Goal: Feedback & Contribution: Leave review/rating

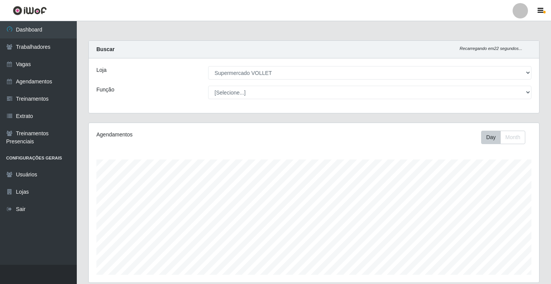
select select "72"
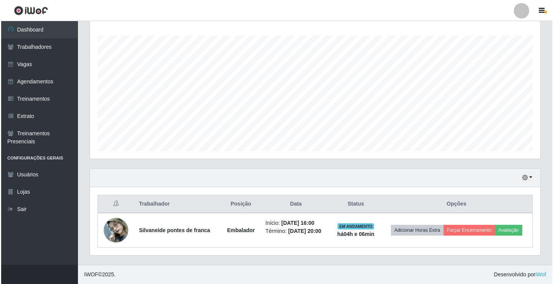
scroll to position [159, 451]
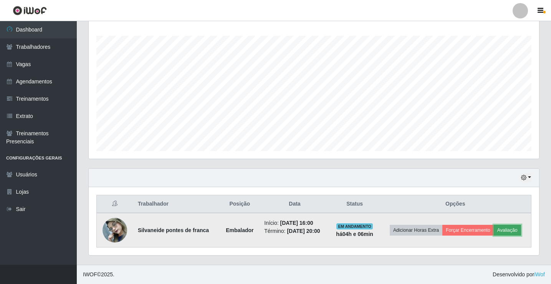
click at [505, 232] on button "Avaliação" at bounding box center [507, 230] width 27 height 11
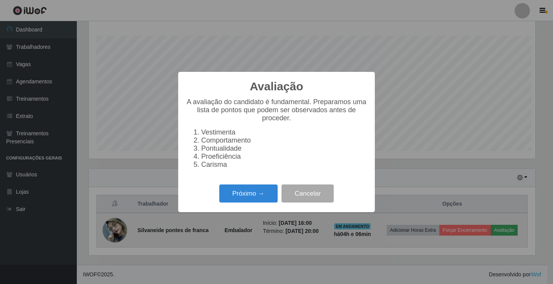
scroll to position [159, 447]
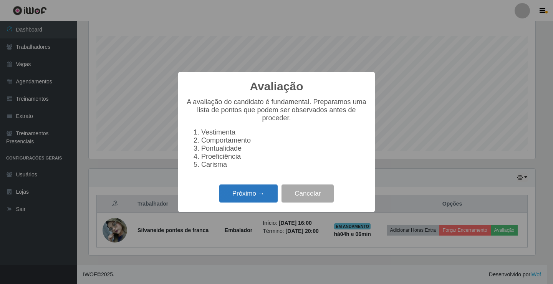
click at [256, 192] on button "Próximo →" at bounding box center [248, 193] width 58 height 18
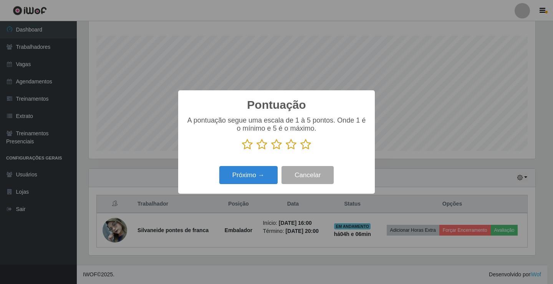
click at [299, 146] on p at bounding box center [276, 145] width 181 height 12
click at [308, 142] on icon at bounding box center [305, 145] width 11 height 12
click at [300, 150] on input "radio" at bounding box center [300, 150] width 0 height 0
click at [257, 175] on button "Próximo →" at bounding box center [248, 175] width 58 height 18
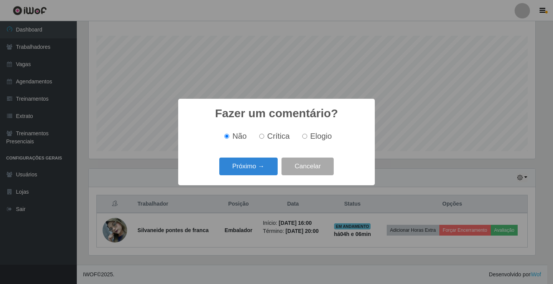
click at [310, 138] on span "Elogio" at bounding box center [321, 136] width 22 height 8
click at [307, 138] on input "Elogio" at bounding box center [304, 136] width 5 height 5
radio input "true"
click at [261, 167] on button "Próximo →" at bounding box center [248, 166] width 58 height 18
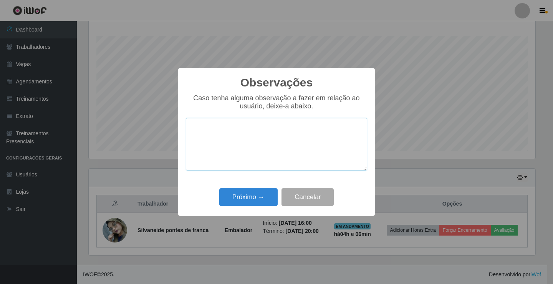
click at [241, 137] on textarea at bounding box center [276, 144] width 181 height 53
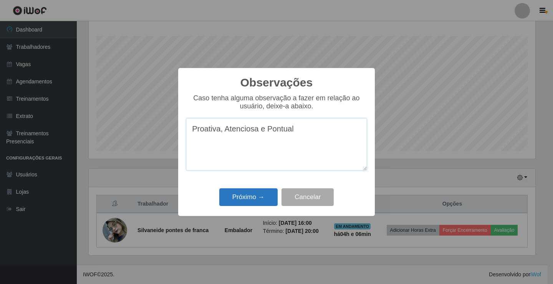
type textarea "Proativa, Atenciosa e Pontual"
click at [243, 200] on button "Próximo →" at bounding box center [248, 197] width 58 height 18
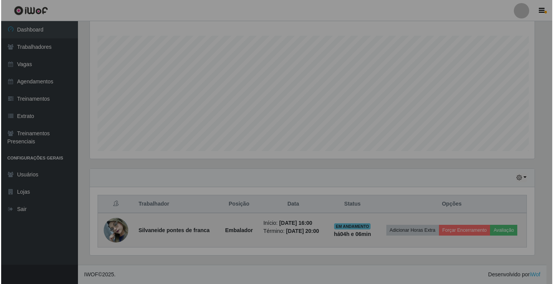
scroll to position [159, 451]
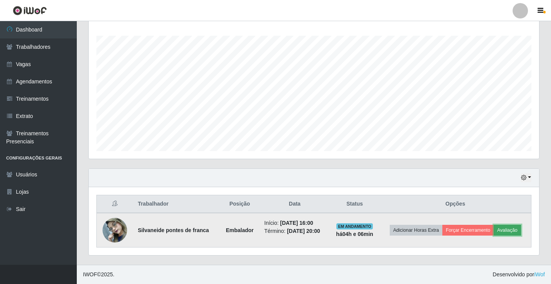
click at [511, 232] on button "Avaliação" at bounding box center [507, 230] width 27 height 11
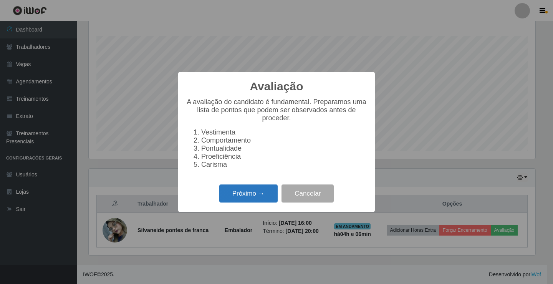
click at [249, 197] on button "Próximo →" at bounding box center [248, 193] width 58 height 18
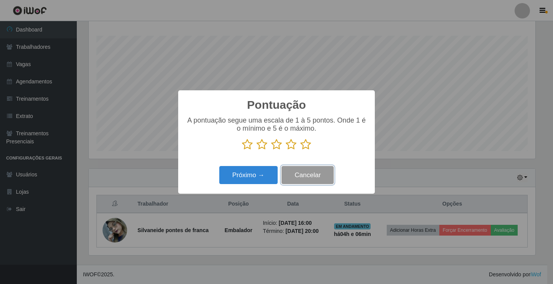
click at [321, 180] on button "Cancelar" at bounding box center [308, 175] width 52 height 18
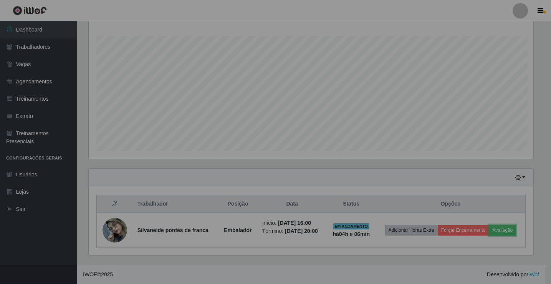
scroll to position [159, 451]
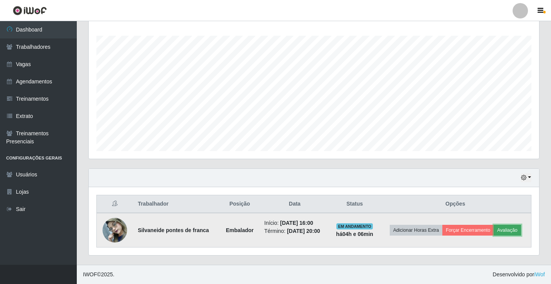
click at [506, 225] on button "Avaliação" at bounding box center [507, 230] width 27 height 11
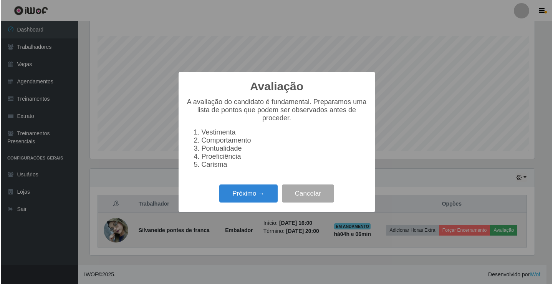
scroll to position [159, 447]
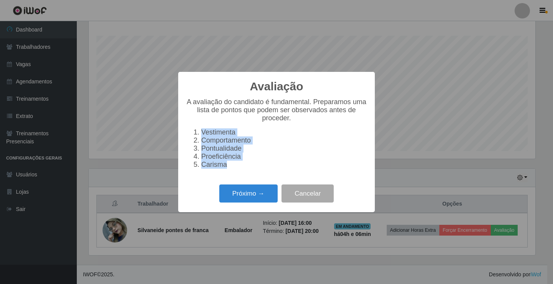
drag, startPoint x: 225, startPoint y: 168, endPoint x: 192, endPoint y: 132, distance: 49.2
click at [192, 132] on ol "Vestimenta Comportamento Pontualidade Proeficiência Carisma" at bounding box center [276, 148] width 181 height 40
copy ol "Vestimenta Comportamento Pontualidade Proeficiência Carisma"
click at [265, 199] on button "Próximo →" at bounding box center [248, 193] width 58 height 18
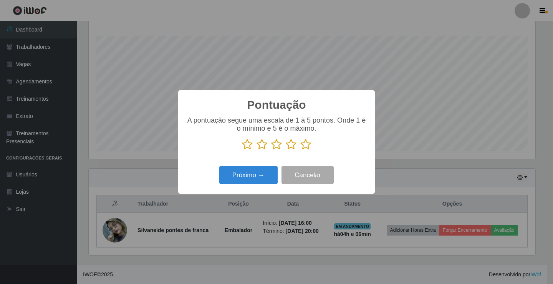
click at [303, 146] on icon at bounding box center [305, 145] width 11 height 12
click at [300, 150] on input "radio" at bounding box center [300, 150] width 0 height 0
click at [240, 184] on button "Próximo →" at bounding box center [248, 175] width 58 height 18
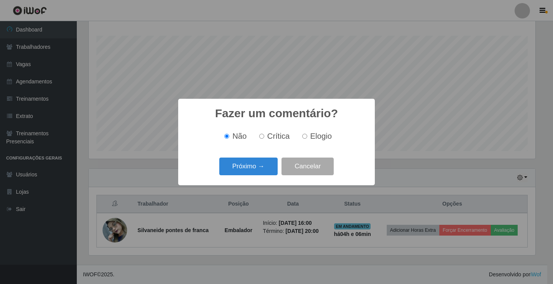
drag, startPoint x: 310, startPoint y: 136, endPoint x: 303, endPoint y: 136, distance: 6.9
click at [309, 136] on label "Elogio" at bounding box center [315, 136] width 33 height 9
click at [307, 136] on input "Elogio" at bounding box center [304, 136] width 5 height 5
radio input "true"
click at [266, 171] on button "Próximo →" at bounding box center [248, 166] width 58 height 18
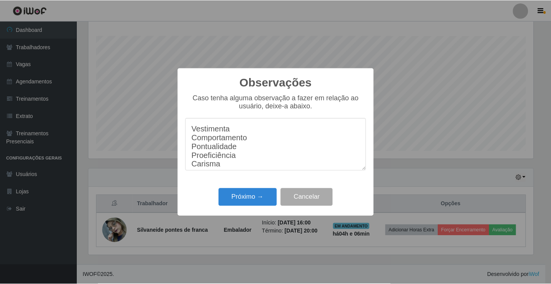
scroll to position [6, 0]
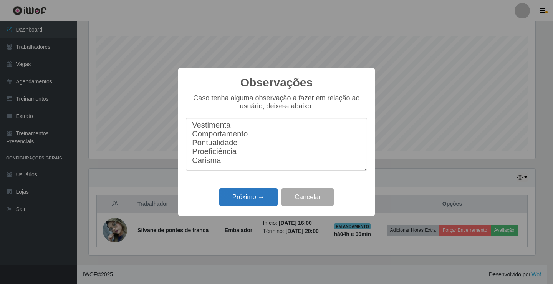
type textarea "Vestimenta Comportamento Pontualidade Proeficiência Carisma"
click at [252, 192] on button "Próximo →" at bounding box center [248, 197] width 58 height 18
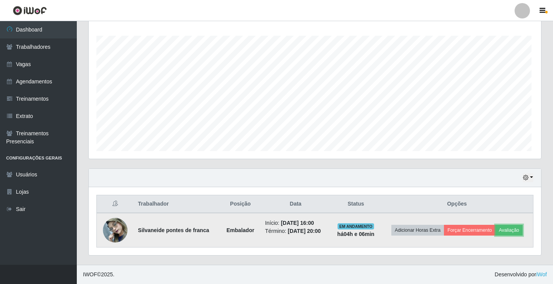
scroll to position [159, 451]
click at [466, 228] on button "Forçar Encerramento" at bounding box center [467, 230] width 51 height 11
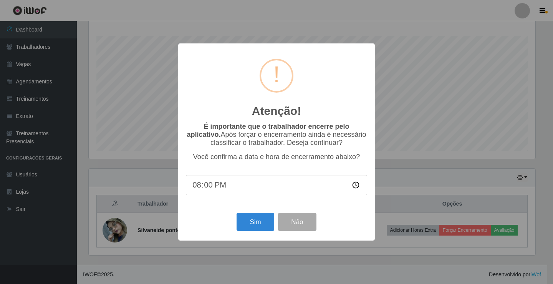
click at [226, 189] on input "20:00" at bounding box center [276, 185] width 181 height 20
click at [211, 191] on input "20:00" at bounding box center [276, 185] width 181 height 20
type input "20:07"
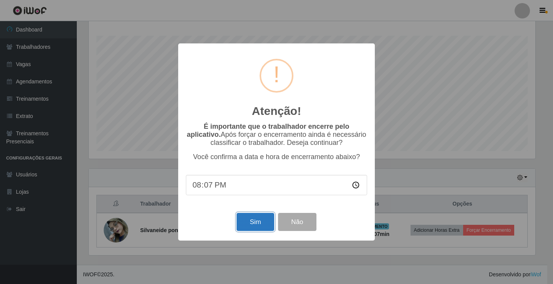
click at [253, 231] on button "Sim" at bounding box center [255, 222] width 37 height 18
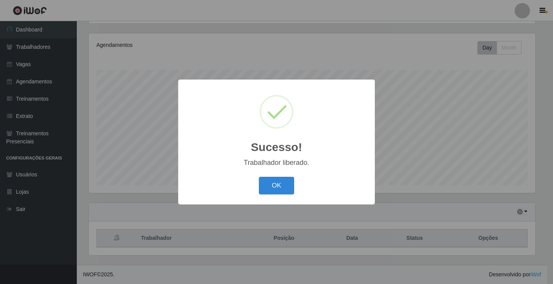
click at [266, 175] on div "OK Cancel" at bounding box center [276, 185] width 181 height 22
click at [272, 183] on button "OK" at bounding box center [277, 186] width 36 height 18
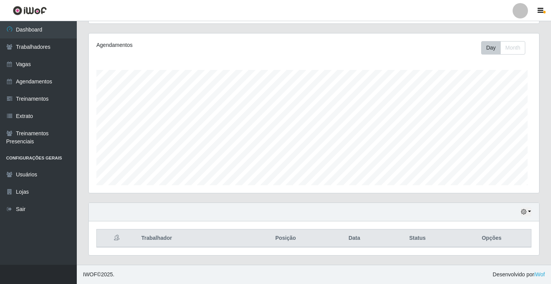
scroll to position [0, 0]
